Goal: Find specific page/section: Find specific page/section

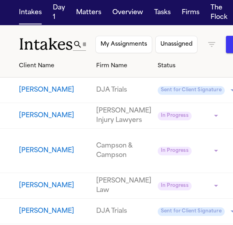
scroll to position [6, 0]
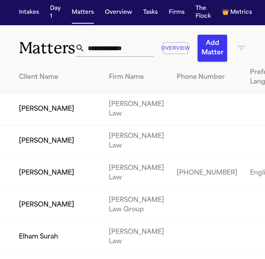
click at [86, 51] on input "text" at bounding box center [119, 47] width 69 height 17
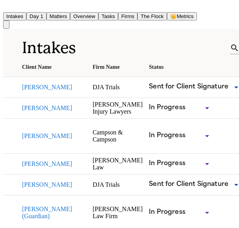
scroll to position [6, 0]
